Goal: Download file/media

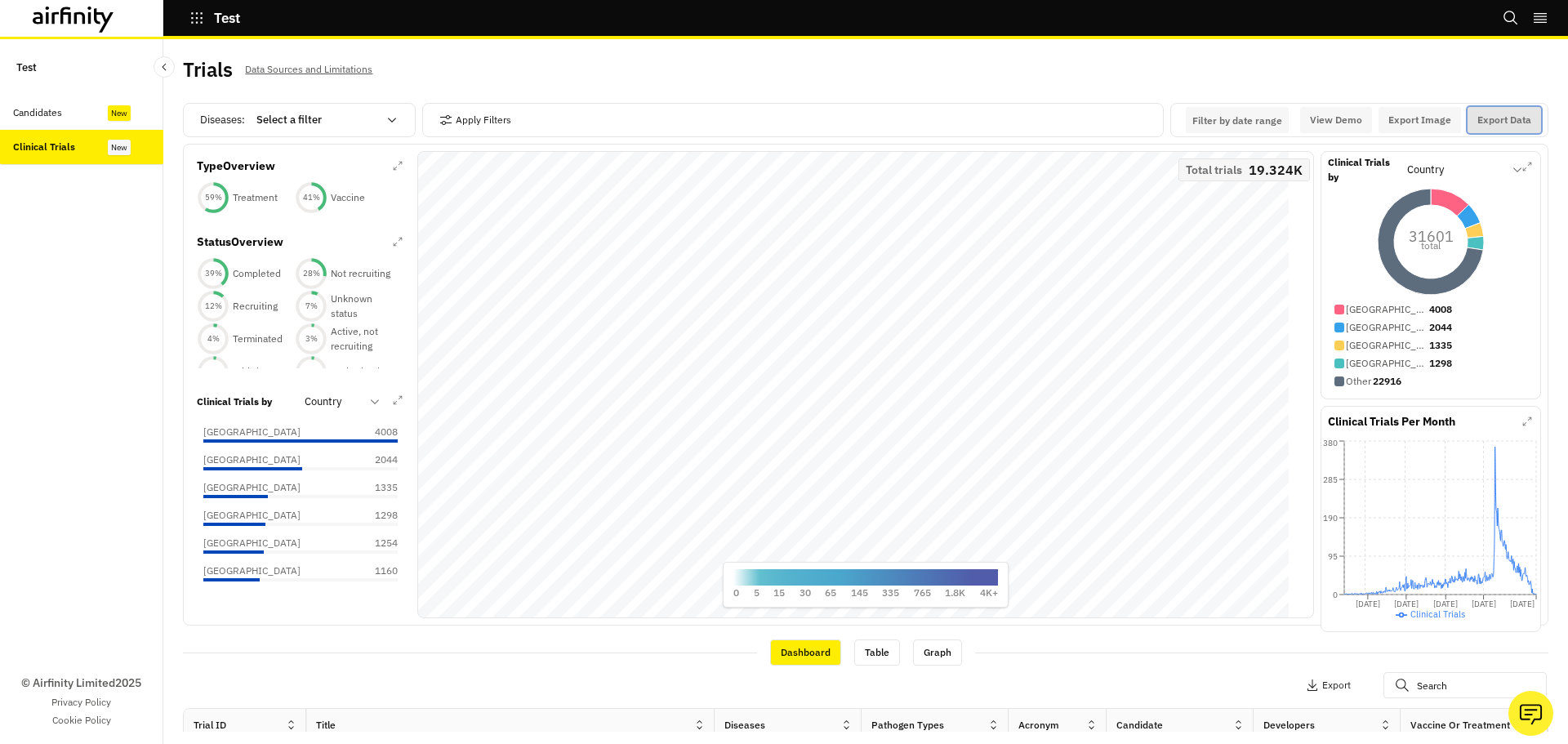
click at [1497, 114] on button "Export Data" at bounding box center [1504, 119] width 73 height 26
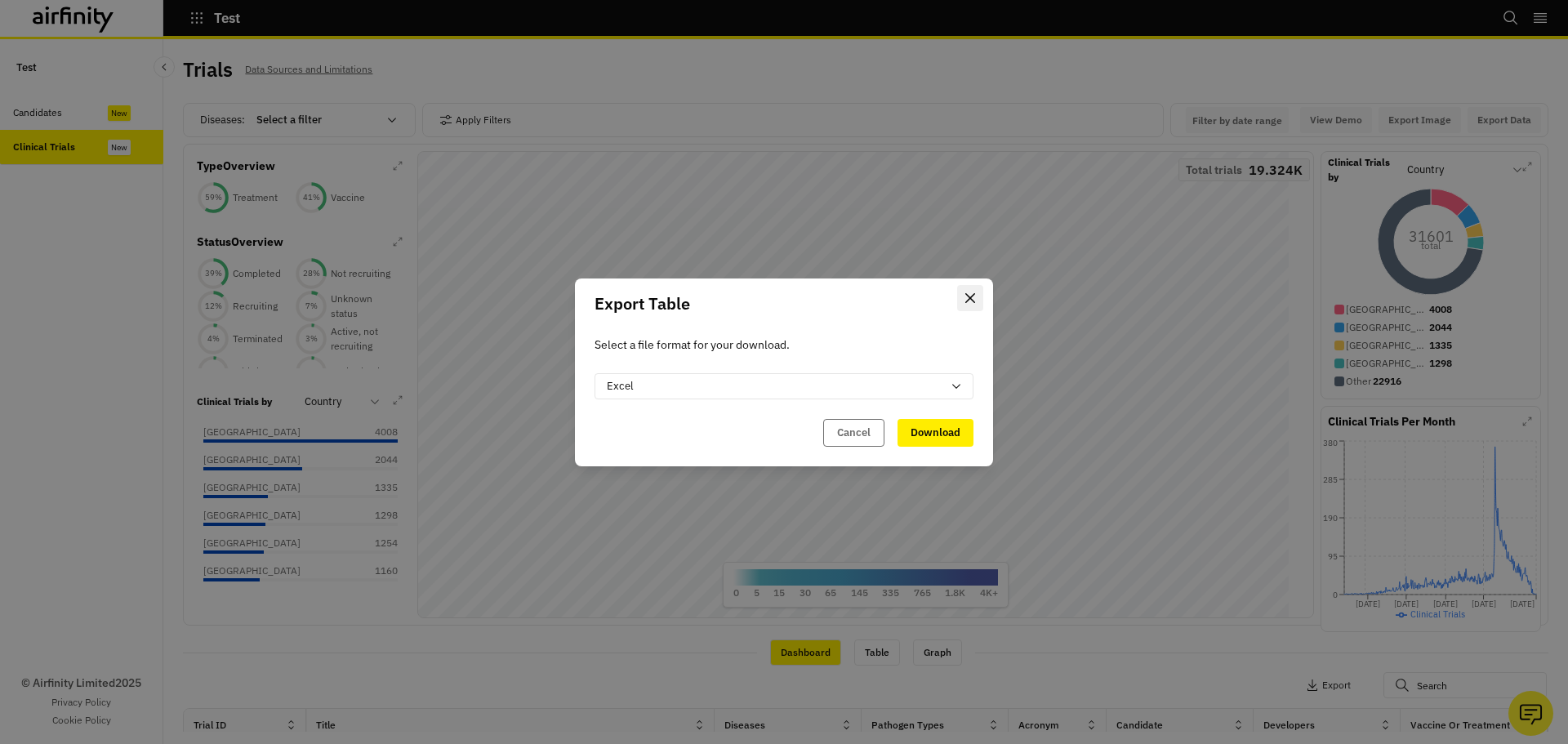
click at [970, 294] on icon "Close" at bounding box center [970, 298] width 10 height 10
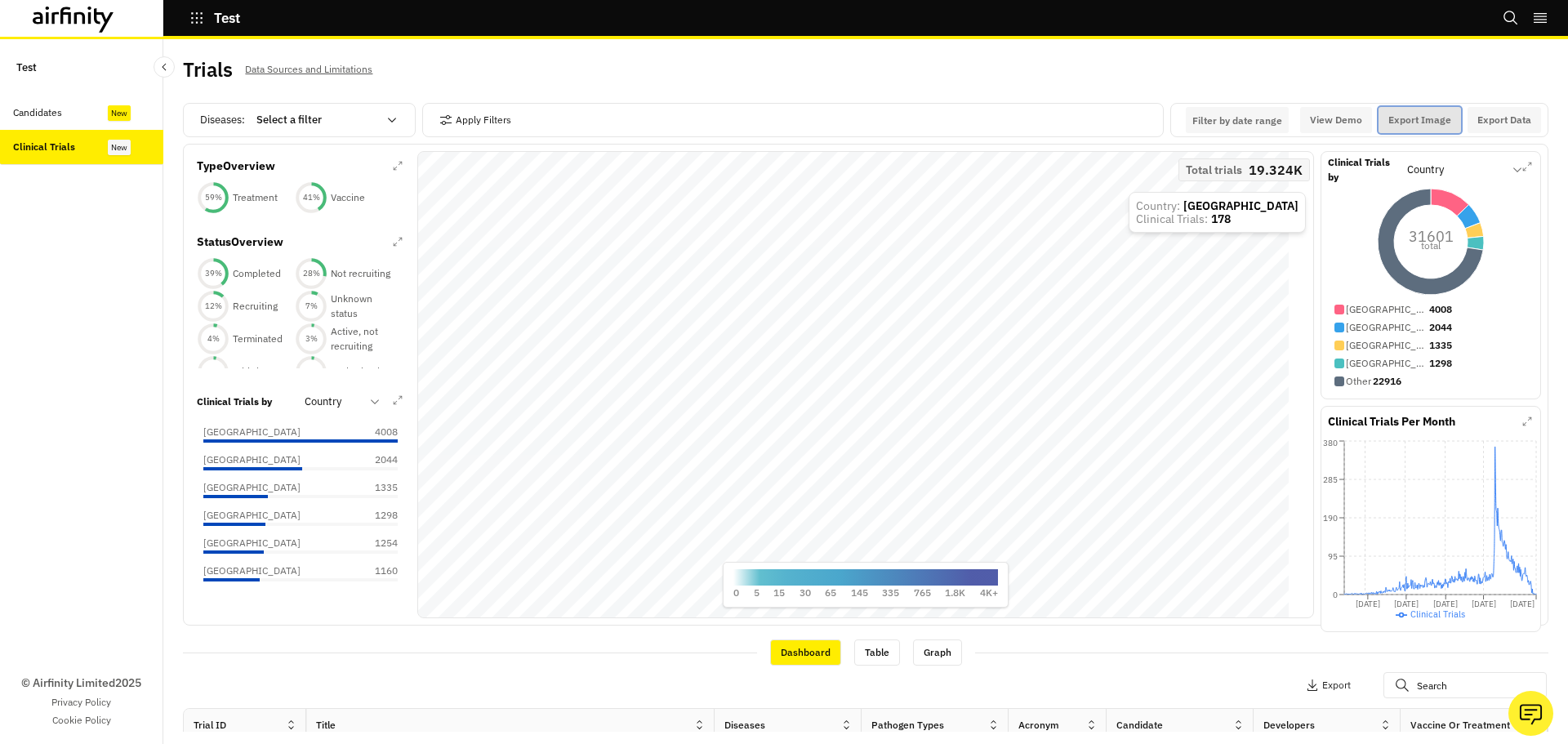
click at [1398, 114] on button "Export Image" at bounding box center [1419, 119] width 83 height 26
click at [860, 642] on div "Table" at bounding box center [877, 652] width 46 height 26
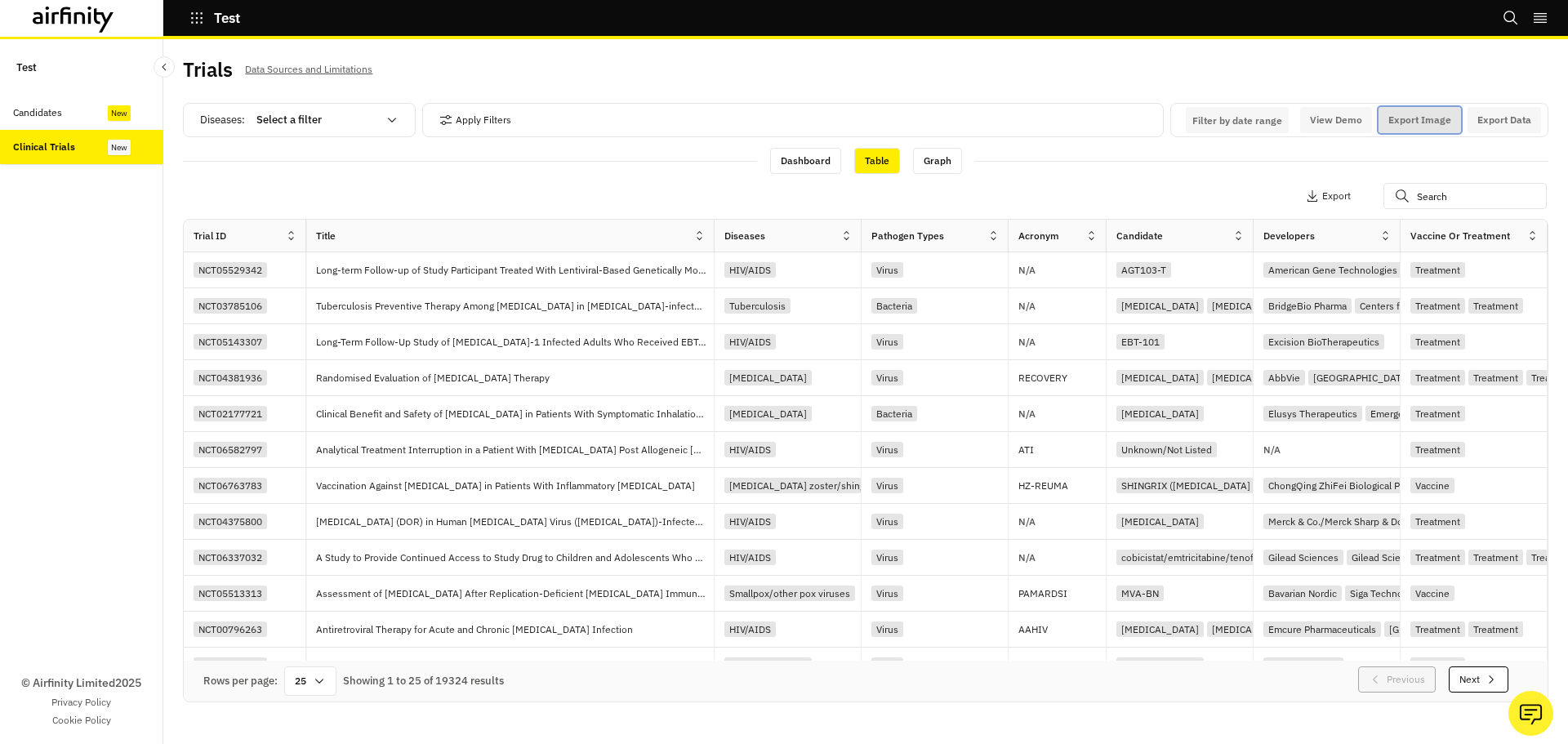
click at [1399, 114] on button "Export Image" at bounding box center [1419, 119] width 83 height 26
click at [1415, 120] on button "Export Image" at bounding box center [1419, 119] width 83 height 26
click at [1397, 70] on div "Trials Data Sources and Limitations" at bounding box center [865, 76] width 1365 height 34
click at [1487, 120] on button "Export Data" at bounding box center [1504, 119] width 73 height 26
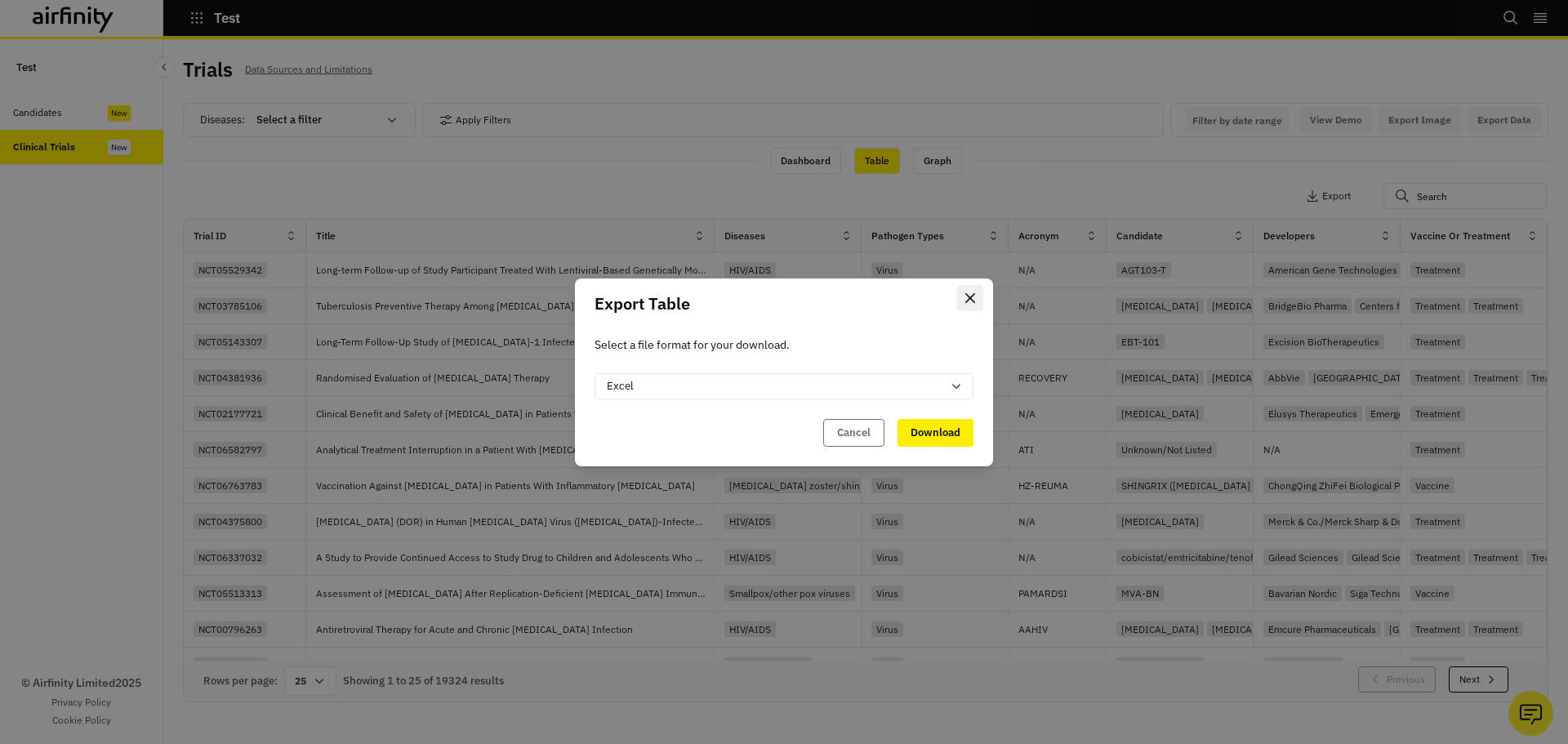
click at [976, 289] on button "Close" at bounding box center [970, 297] width 26 height 26
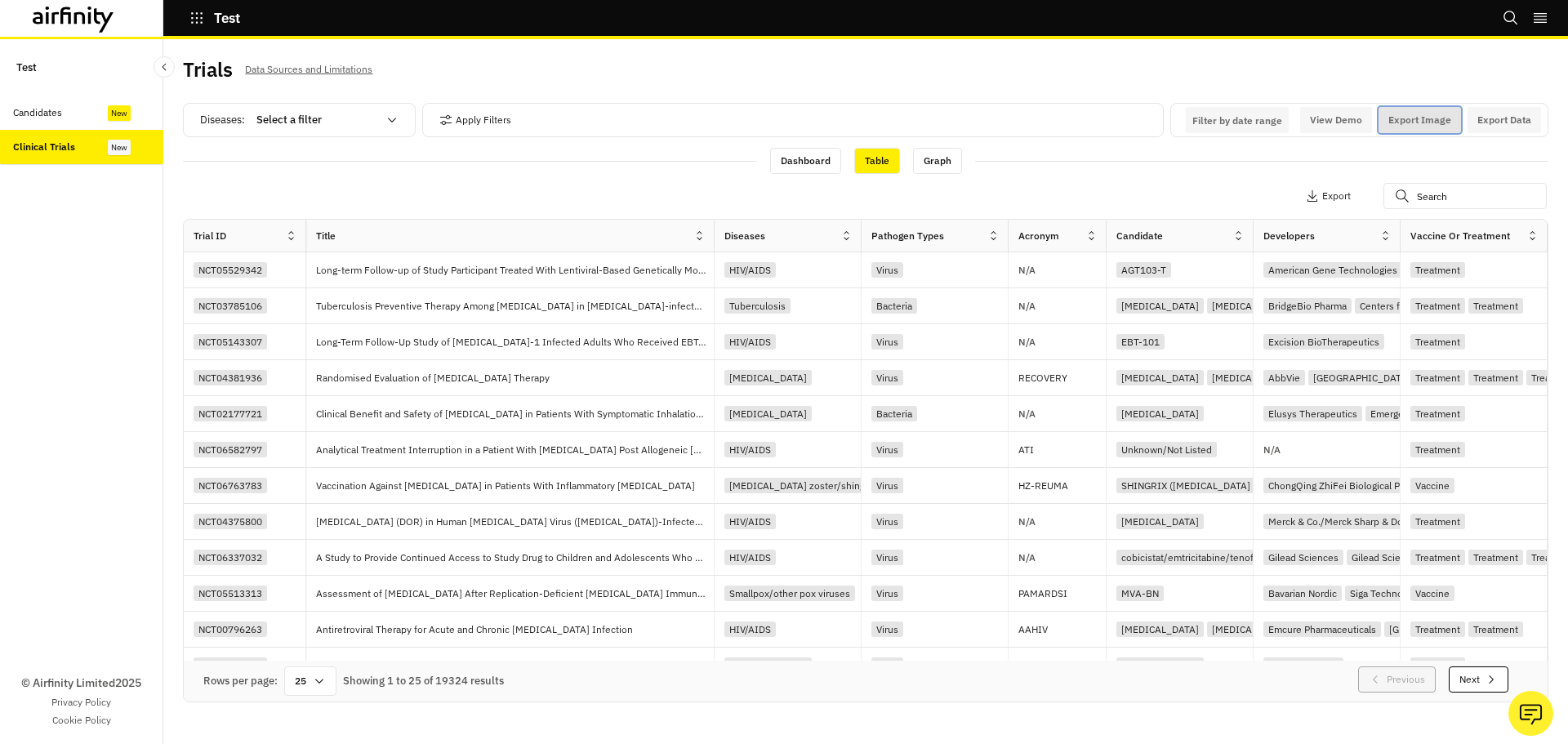
click at [1425, 131] on button "Export Image" at bounding box center [1419, 119] width 83 height 26
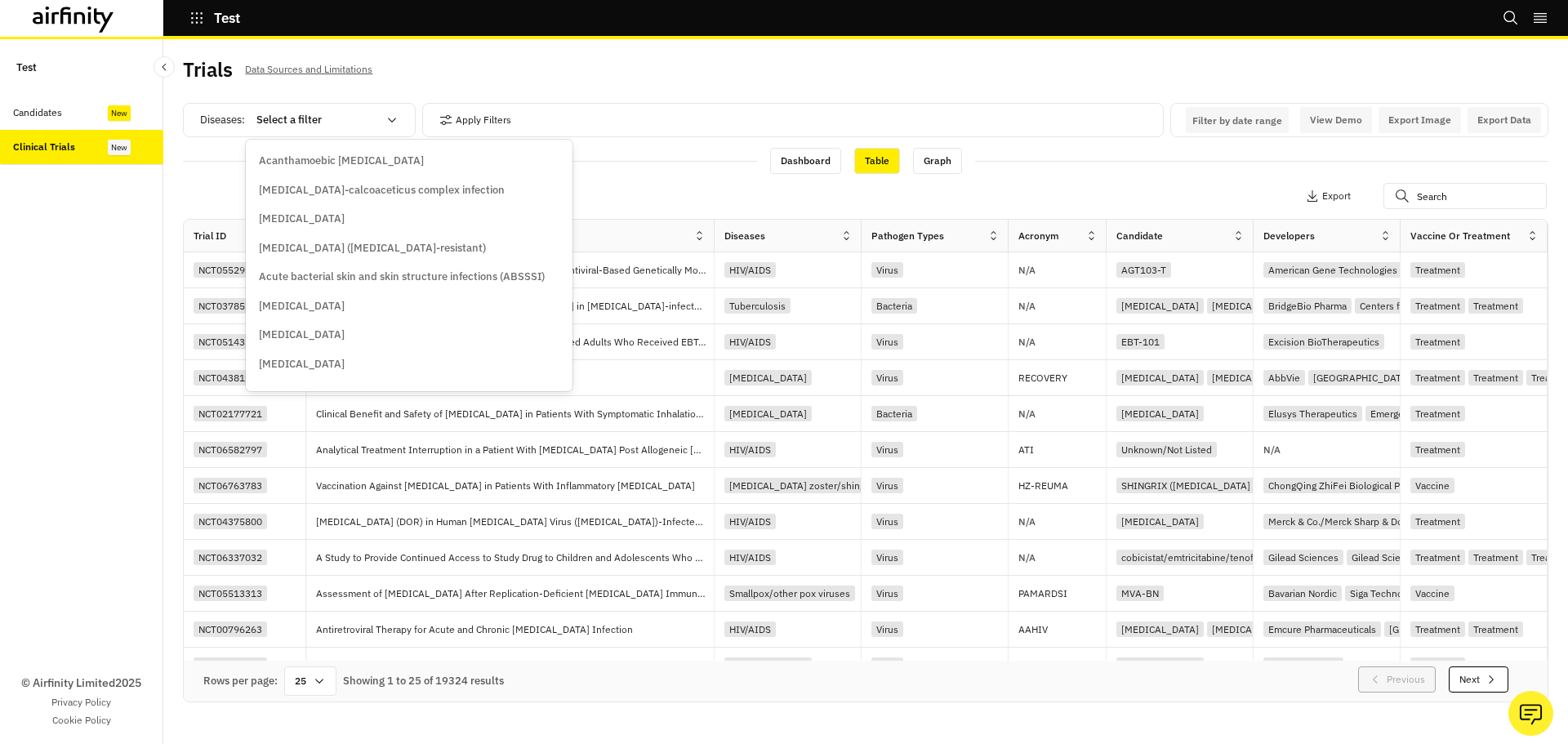
click at [325, 123] on div at bounding box center [316, 120] width 121 height 20
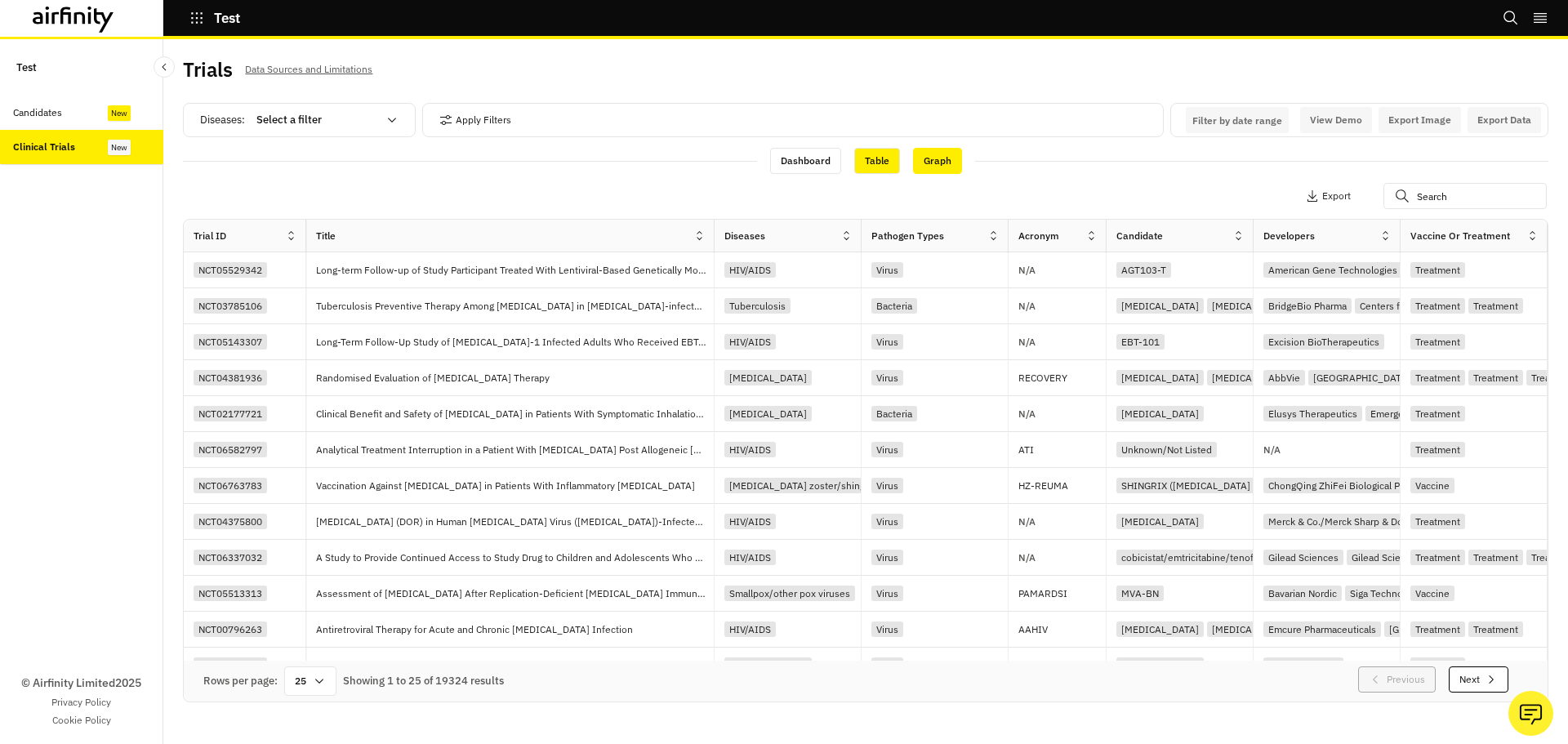
click at [921, 159] on div "Graph" at bounding box center [936, 160] width 49 height 26
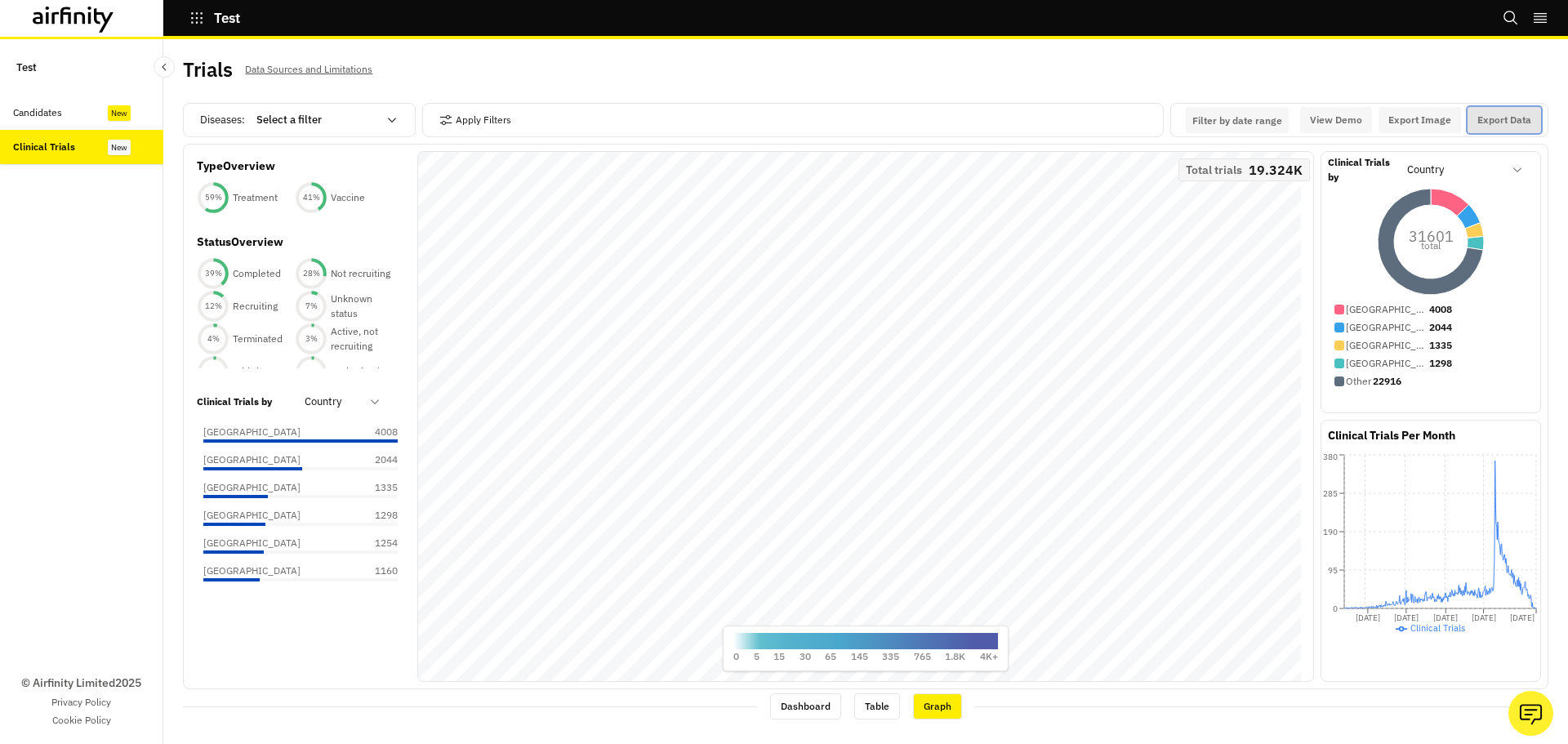
click at [1475, 126] on button "Export Data" at bounding box center [1504, 119] width 73 height 26
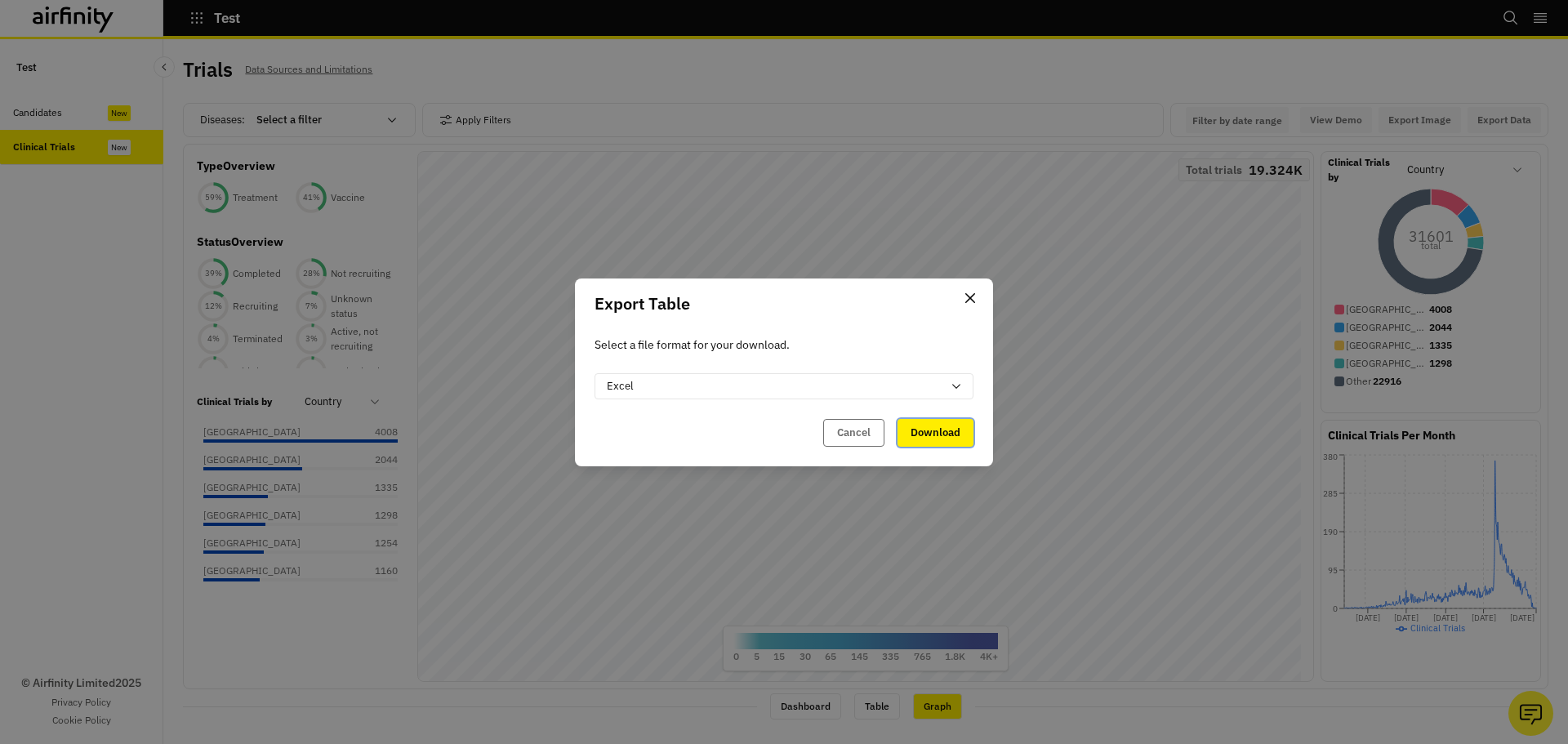
click at [948, 430] on button "Download" at bounding box center [935, 432] width 76 height 28
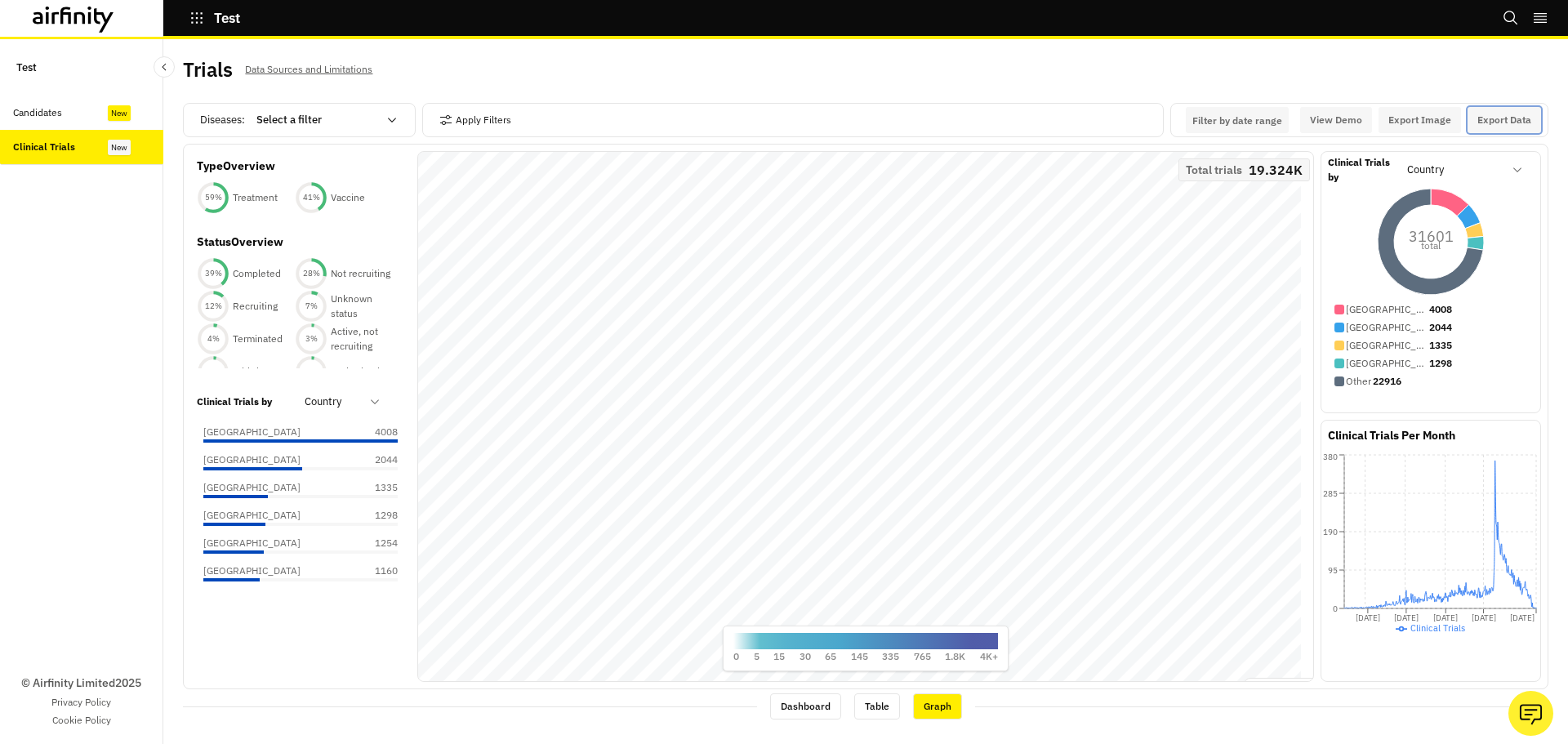
scroll to position [4, 0]
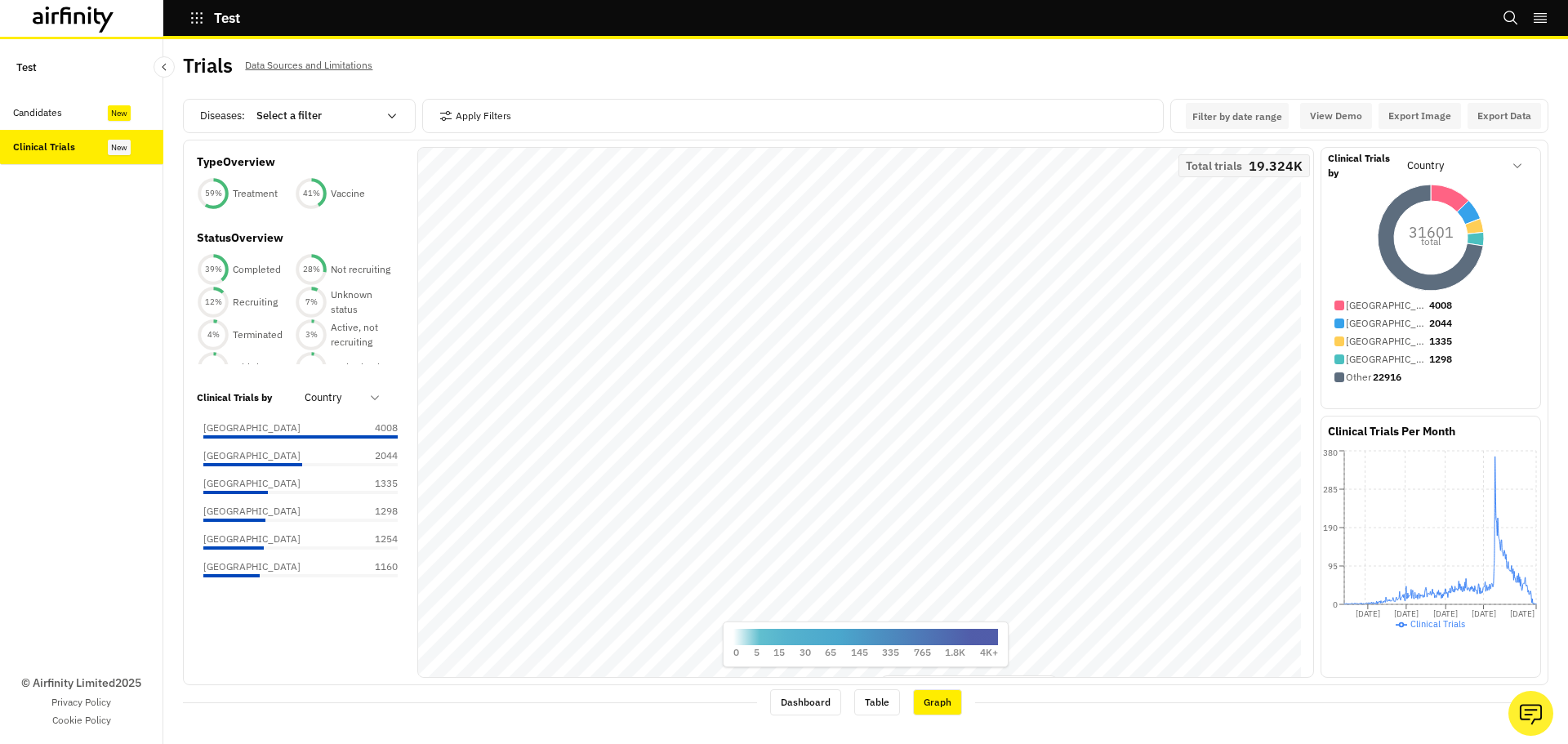
click at [824, 702] on div "Dashboard" at bounding box center [805, 702] width 71 height 26
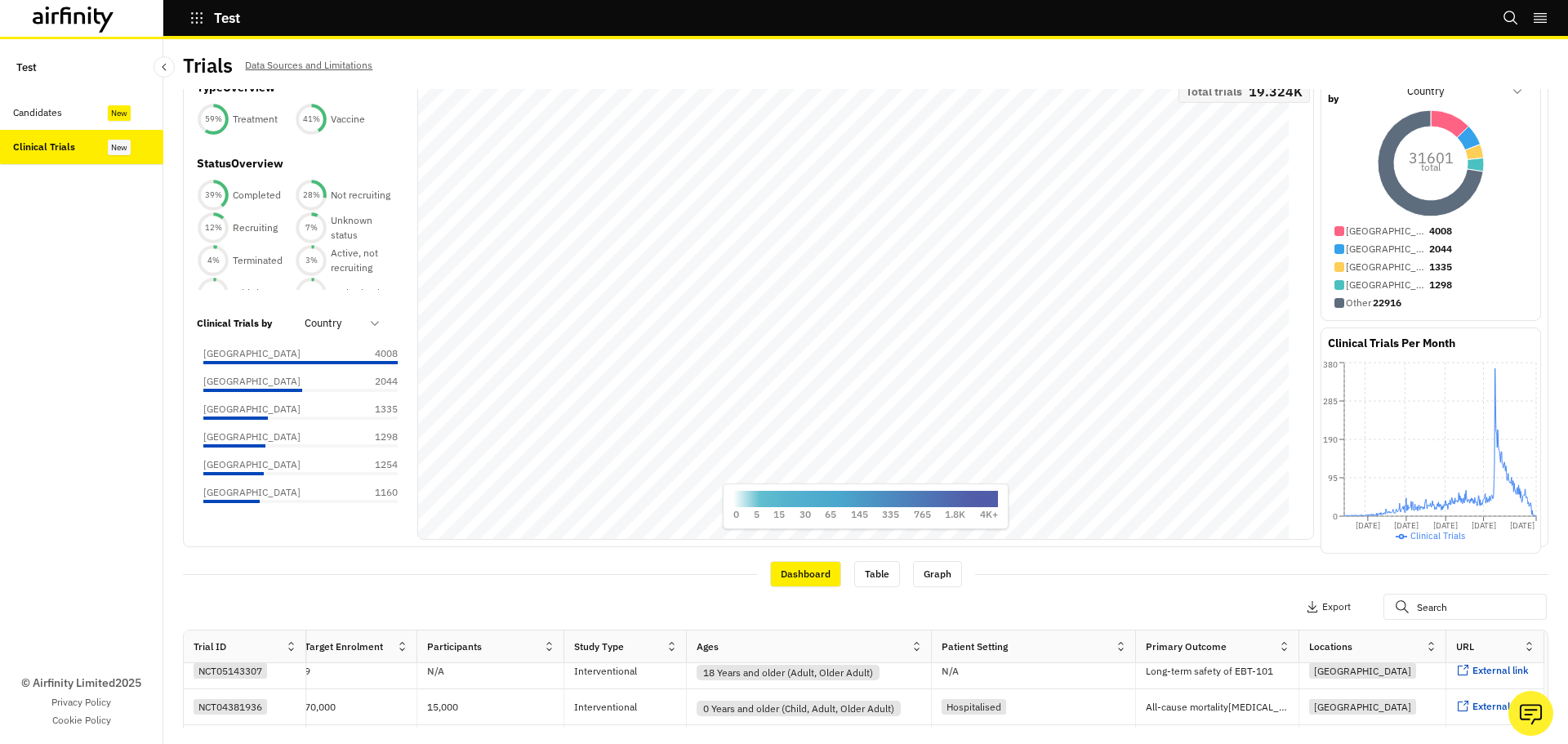
scroll to position [0, 0]
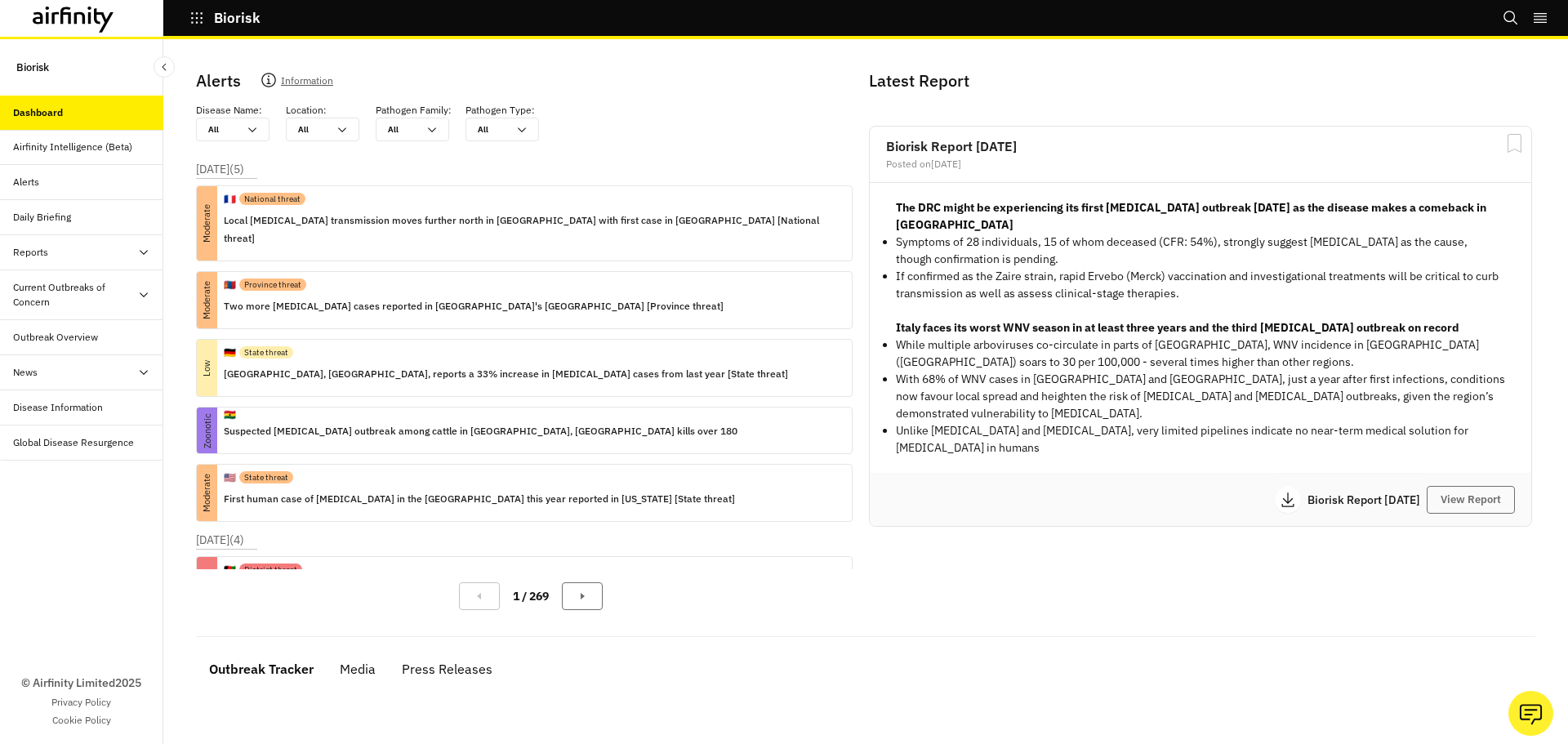
click at [70, 260] on div "Reports" at bounding box center [89, 251] width 151 height 14
click at [69, 292] on div "Reports" at bounding box center [94, 287] width 137 height 14
